Goal: Task Accomplishment & Management: Complete application form

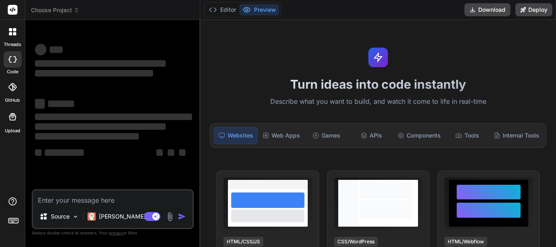
click at [77, 198] on textarea at bounding box center [113, 198] width 160 height 15
type textarea "x"
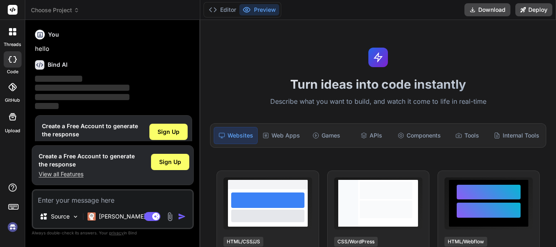
scroll to position [18, 0]
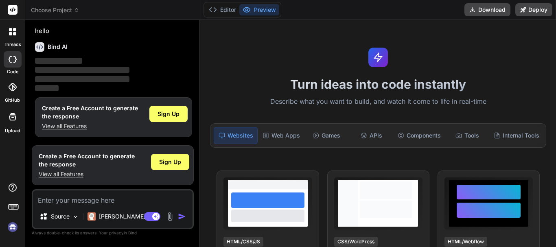
click at [47, 202] on textarea at bounding box center [113, 198] width 160 height 15
type textarea "H"
type textarea "x"
type textarea "Hi"
type textarea "x"
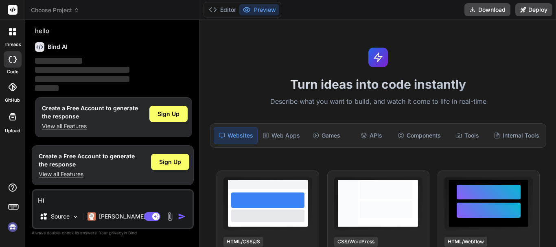
type textarea "Hii"
type textarea "x"
type textarea "Hii"
click at [180, 215] on img "button" at bounding box center [182, 217] width 8 height 8
click at [157, 117] on div "Sign Up" at bounding box center [168, 114] width 38 height 16
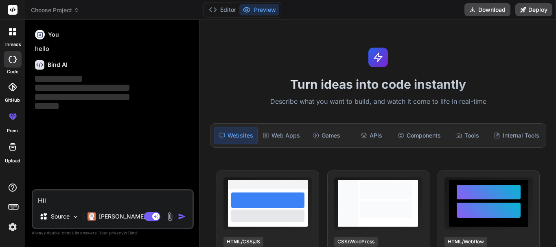
scroll to position [0, 0]
click at [13, 11] on rect at bounding box center [13, 10] width 10 height 10
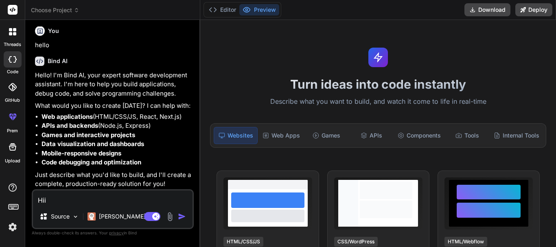
scroll to position [5, 0]
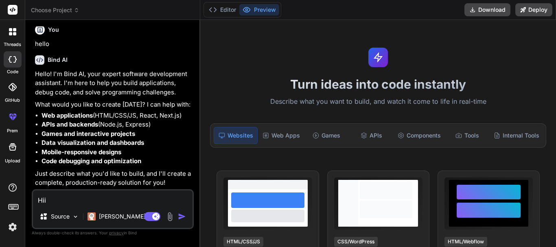
type textarea "x"
click at [12, 232] on img at bounding box center [13, 227] width 14 height 14
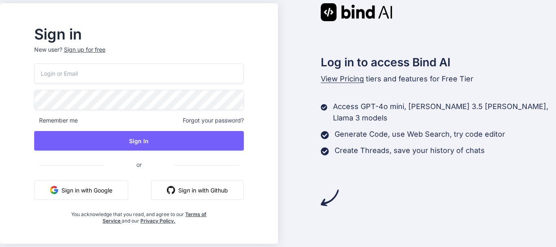
click at [92, 51] on div "Sign up for free" at bounding box center [85, 50] width 42 height 8
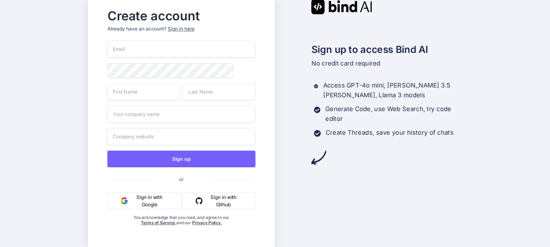
click at [135, 42] on input "email" at bounding box center [182, 49] width 148 height 17
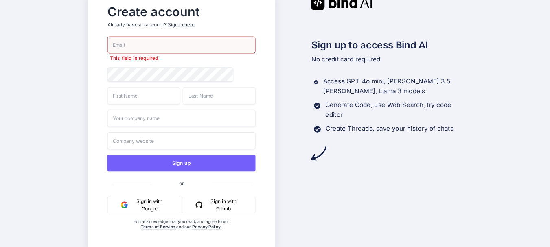
paste input "[EMAIL_ADDRESS][DOMAIN_NAME]"
type input "[EMAIL_ADDRESS][DOMAIN_NAME]"
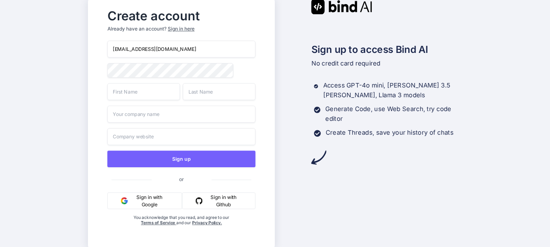
click at [123, 92] on input "text" at bounding box center [144, 91] width 73 height 17
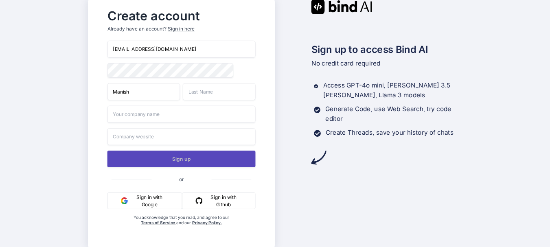
type input "Manish"
click at [170, 157] on button "Sign up" at bounding box center [182, 159] width 148 height 17
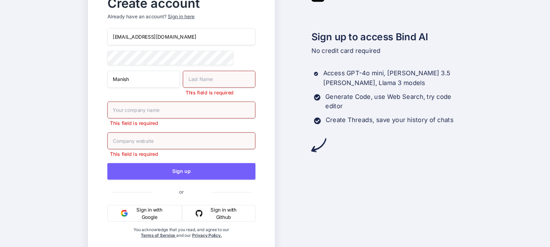
click at [206, 77] on input "text" at bounding box center [219, 79] width 73 height 17
type input "ee"
click at [112, 117] on div "This field is required" at bounding box center [182, 113] width 148 height 25
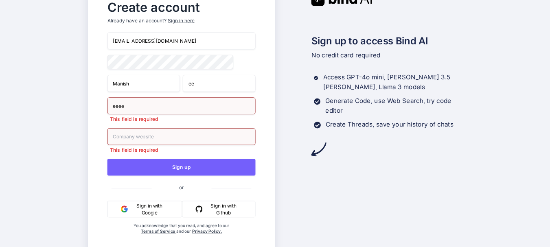
type input "eeee"
click at [130, 133] on input "text" at bounding box center [182, 136] width 148 height 17
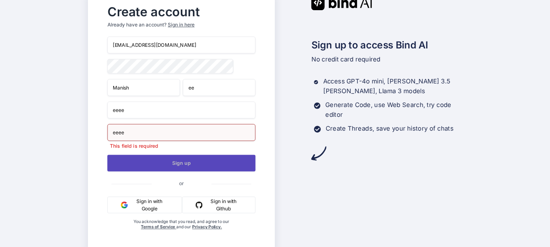
type input "eeee"
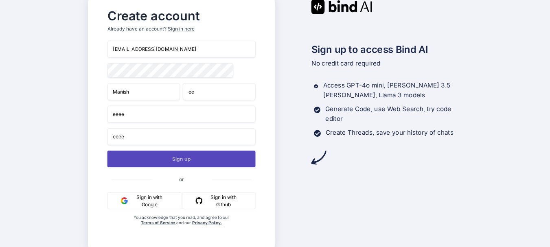
click at [171, 162] on button "Sign up" at bounding box center [182, 159] width 148 height 17
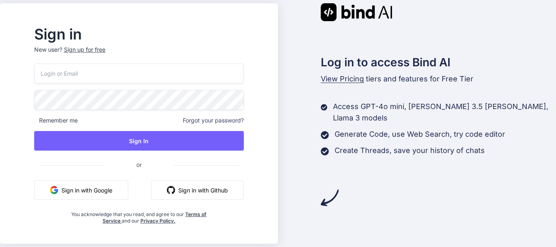
click at [58, 74] on input "email" at bounding box center [139, 74] width 210 height 20
paste input "[EMAIL_ADDRESS][DOMAIN_NAME]"
type input "[EMAIL_ADDRESS][DOMAIN_NAME]"
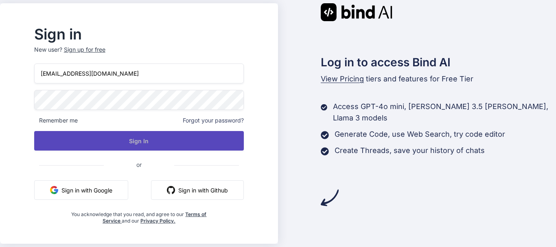
click at [118, 148] on button "Sign In" at bounding box center [139, 141] width 210 height 20
